Goal: Task Accomplishment & Management: Use online tool/utility

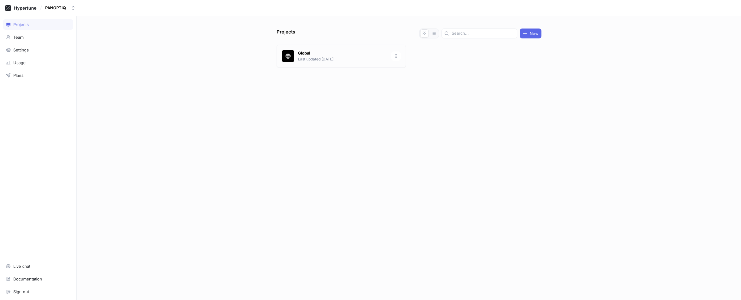
click at [305, 61] on p "Last updated [DATE]" at bounding box center [343, 59] width 90 height 6
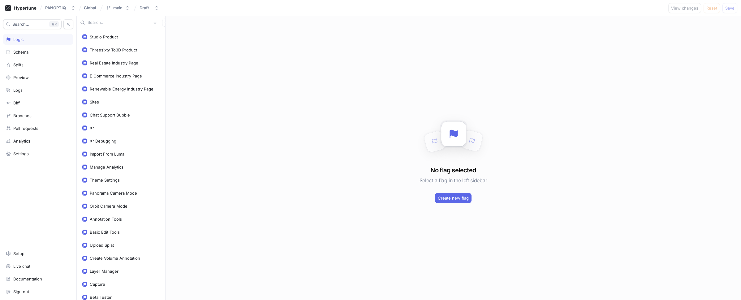
click at [93, 24] on input "text" at bounding box center [119, 22] width 63 height 6
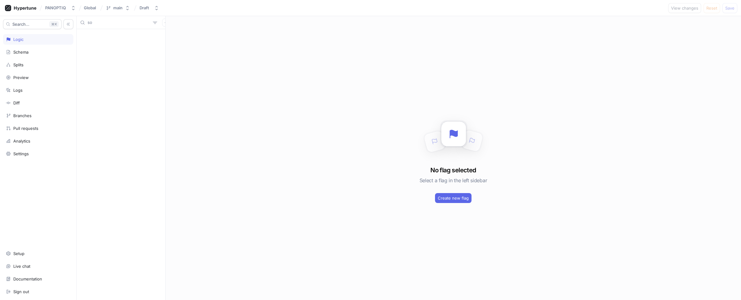
type input "s"
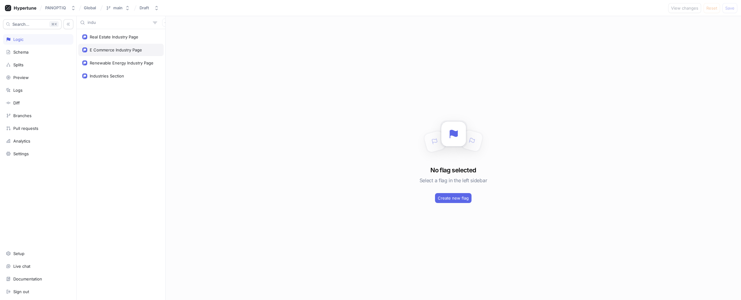
type input "indu"
click at [117, 49] on div "E Commerce Industry Page" at bounding box center [116, 49] width 52 height 5
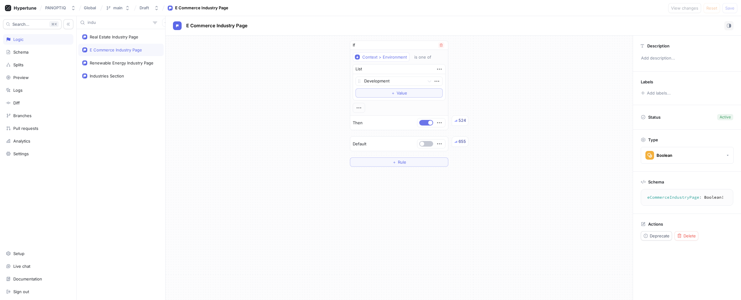
click at [422, 122] on button "button" at bounding box center [426, 123] width 14 height 6
click at [125, 40] on div "Real Estate Industry Page" at bounding box center [120, 37] width 85 height 12
type textarea "realEstateIndustryPage: Boolean!"
click at [423, 122] on button "button" at bounding box center [426, 123] width 14 height 6
click at [722, 7] on div "View changes Reset Save" at bounding box center [702, 8] width 69 height 10
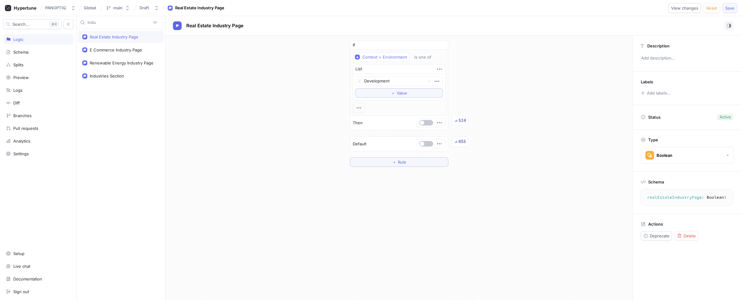
click at [725, 7] on span "Save" at bounding box center [729, 8] width 9 height 4
